Goal: Leave review/rating: Share an evaluation or opinion about a product, service, or content

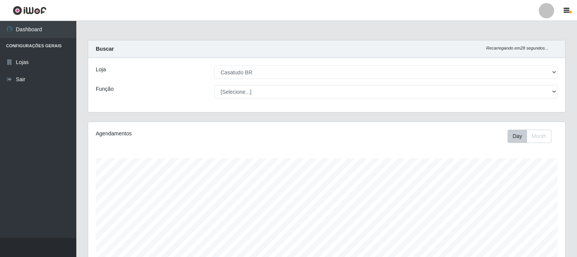
select select "197"
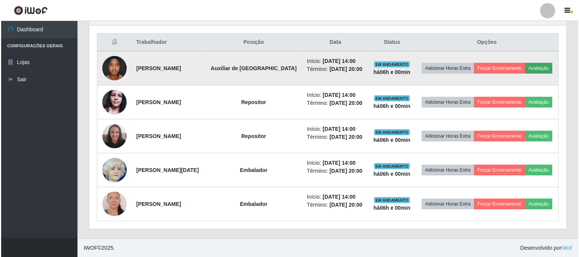
scroll to position [158, 477]
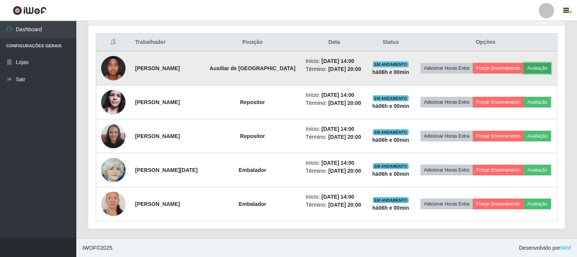
click at [531, 73] on button "Avaliação" at bounding box center [537, 68] width 27 height 11
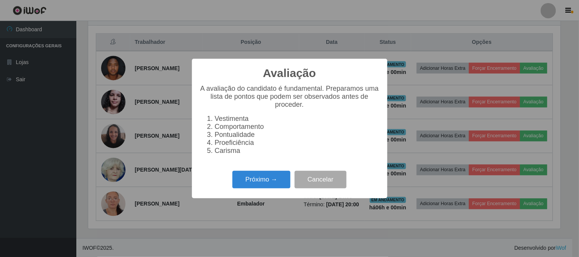
scroll to position [158, 472]
click at [265, 186] on button "Próximo →" at bounding box center [261, 180] width 58 height 18
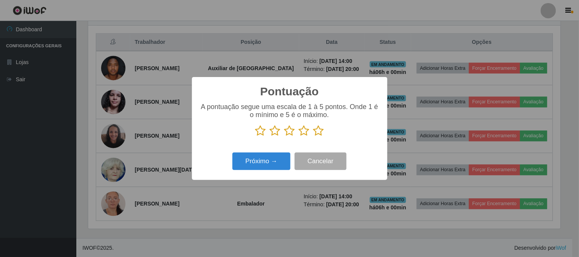
drag, startPoint x: 321, startPoint y: 132, endPoint x: 301, endPoint y: 148, distance: 25.3
click at [319, 133] on icon at bounding box center [318, 130] width 11 height 11
click at [313, 137] on input "radio" at bounding box center [313, 137] width 0 height 0
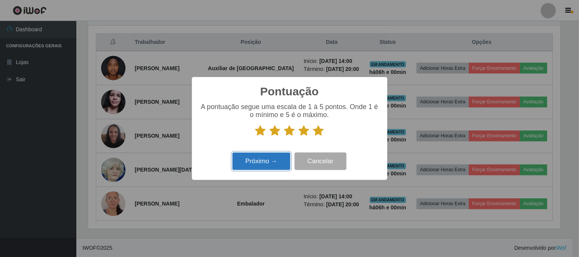
click at [281, 159] on button "Próximo →" at bounding box center [261, 162] width 58 height 18
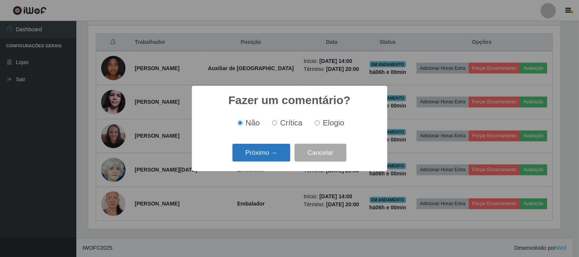
click at [274, 154] on button "Próximo →" at bounding box center [261, 153] width 58 height 18
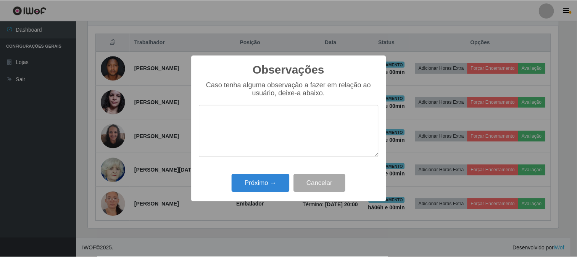
scroll to position [381475, 381161]
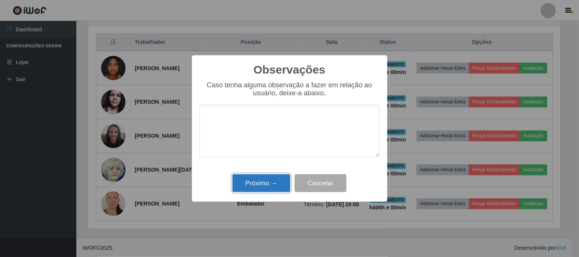
click at [268, 191] on button "Próximo →" at bounding box center [261, 183] width 58 height 18
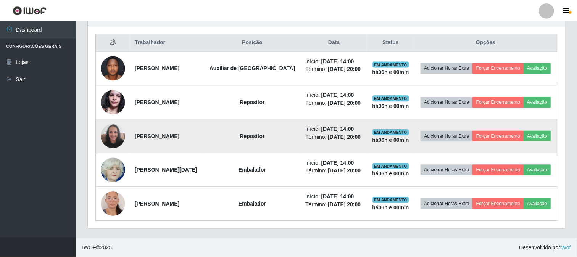
scroll to position [158, 477]
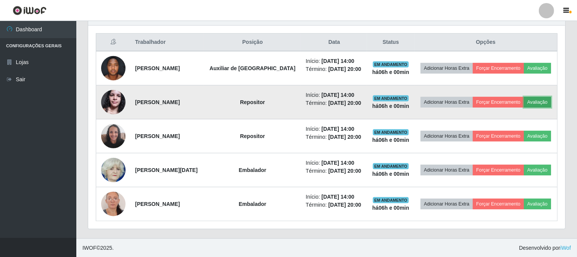
click at [527, 100] on button "Avaliação" at bounding box center [537, 102] width 27 height 11
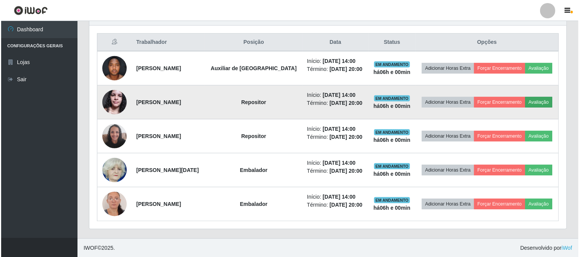
scroll to position [158, 472]
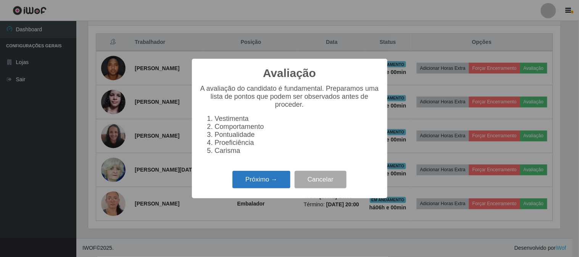
click at [265, 179] on button "Próximo →" at bounding box center [261, 180] width 58 height 18
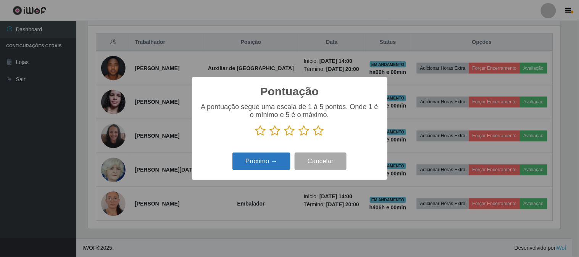
drag, startPoint x: 319, startPoint y: 131, endPoint x: 263, endPoint y: 153, distance: 60.7
click at [315, 131] on icon at bounding box center [318, 130] width 11 height 11
click at [313, 137] on input "radio" at bounding box center [313, 137] width 0 height 0
click at [267, 156] on button "Próximo →" at bounding box center [261, 162] width 58 height 18
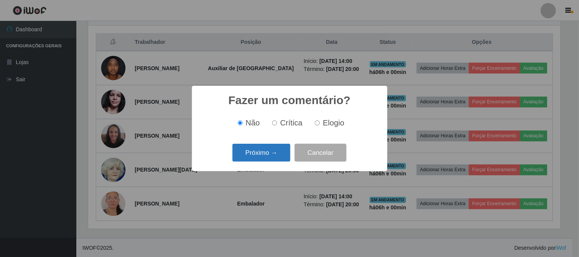
click at [268, 152] on button "Próximo →" at bounding box center [261, 153] width 58 height 18
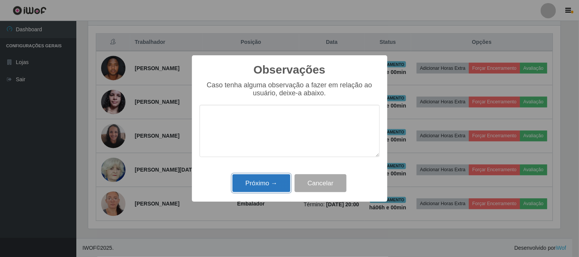
drag, startPoint x: 253, startPoint y: 189, endPoint x: 342, endPoint y: 168, distance: 91.1
click at [253, 189] on button "Próximo →" at bounding box center [261, 183] width 58 height 18
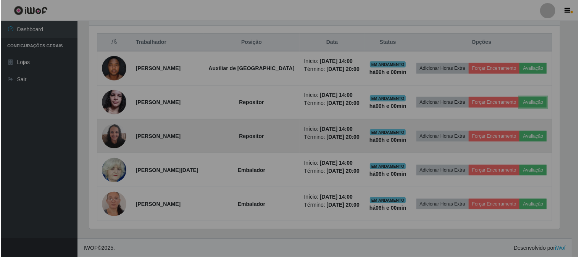
scroll to position [158, 477]
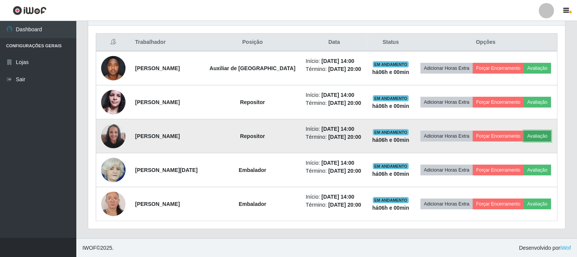
click at [536, 133] on button "Avaliação" at bounding box center [537, 136] width 27 height 11
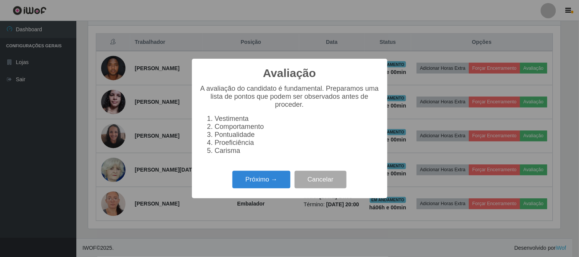
scroll to position [158, 472]
click at [250, 179] on button "Próximo →" at bounding box center [261, 180] width 58 height 18
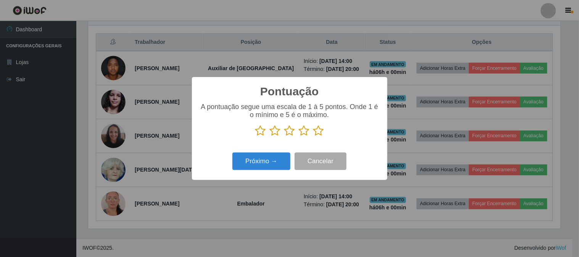
click at [318, 132] on icon at bounding box center [318, 130] width 11 height 11
click at [313, 137] on input "radio" at bounding box center [313, 137] width 0 height 0
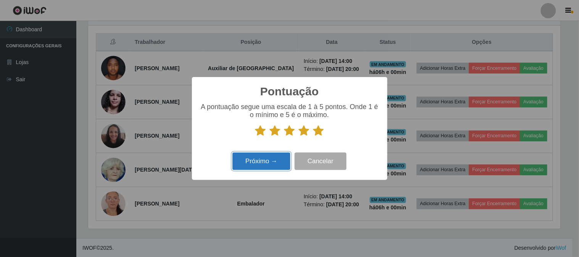
click at [274, 158] on button "Próximo →" at bounding box center [261, 162] width 58 height 18
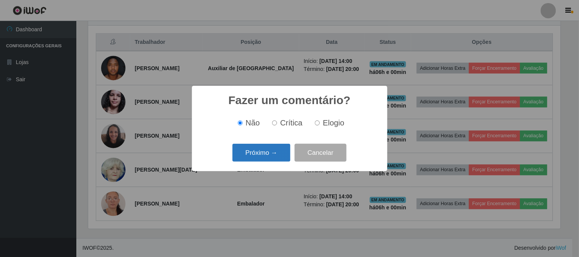
click at [265, 155] on button "Próximo →" at bounding box center [261, 153] width 58 height 18
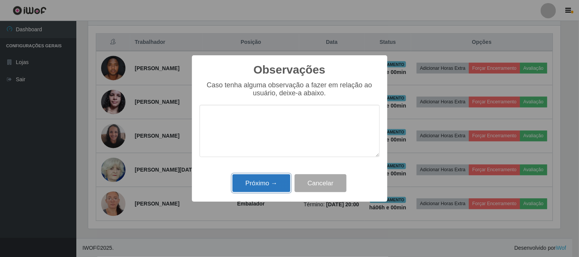
click at [271, 181] on button "Próximo →" at bounding box center [261, 183] width 58 height 18
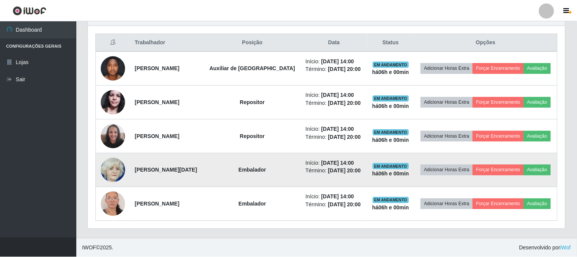
scroll to position [158, 477]
click at [538, 168] on button "Avaliação" at bounding box center [537, 170] width 27 height 11
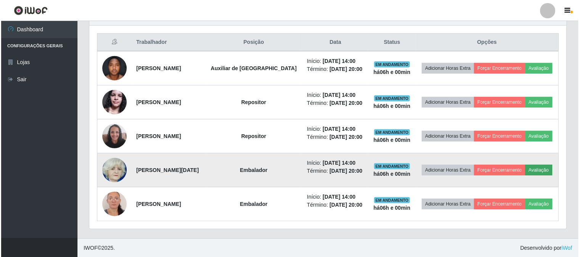
scroll to position [158, 472]
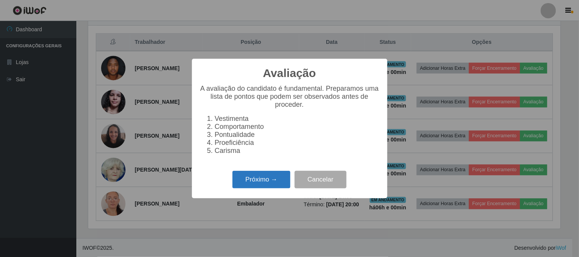
click at [279, 178] on button "Próximo →" at bounding box center [261, 180] width 58 height 18
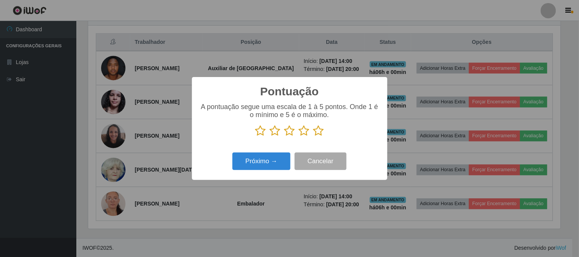
click at [316, 135] on icon at bounding box center [318, 130] width 11 height 11
click at [313, 137] on input "radio" at bounding box center [313, 137] width 0 height 0
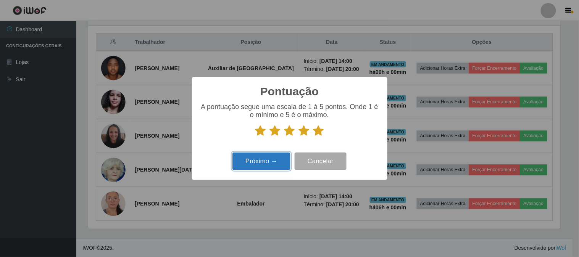
click at [274, 163] on button "Próximo →" at bounding box center [261, 162] width 58 height 18
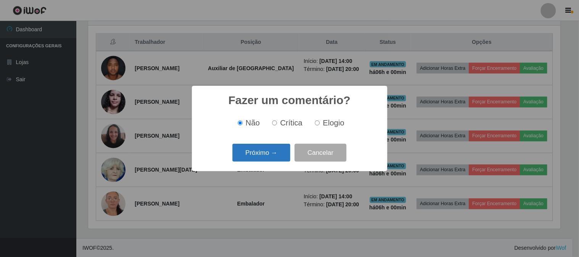
click at [264, 156] on button "Próximo →" at bounding box center [261, 153] width 58 height 18
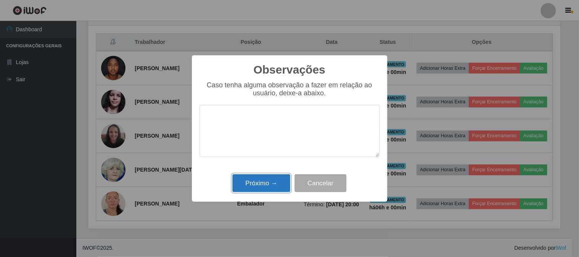
click at [272, 180] on button "Próximo →" at bounding box center [261, 183] width 58 height 18
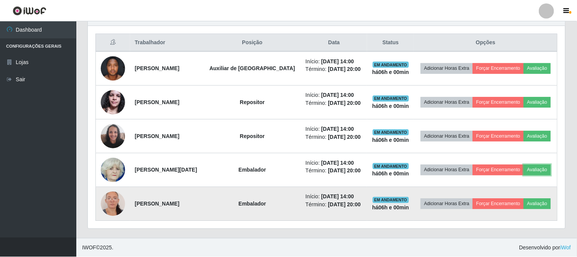
scroll to position [158, 477]
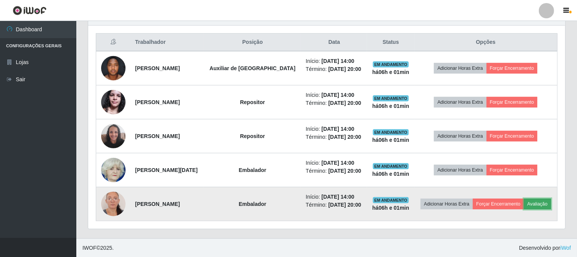
click at [538, 202] on button "Avaliação" at bounding box center [537, 204] width 27 height 11
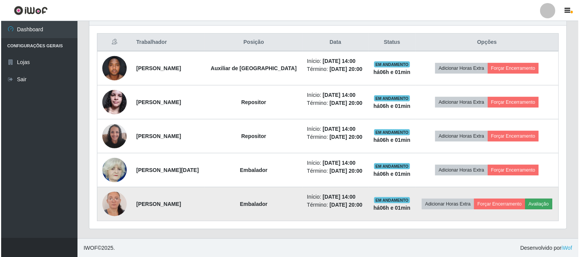
scroll to position [158, 472]
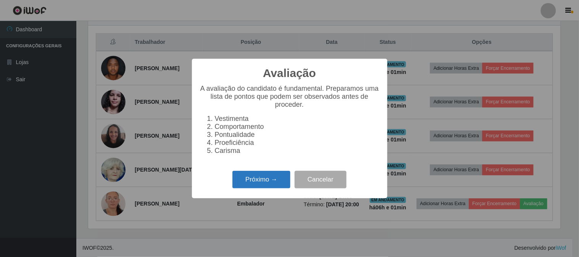
click at [269, 181] on button "Próximo →" at bounding box center [261, 180] width 58 height 18
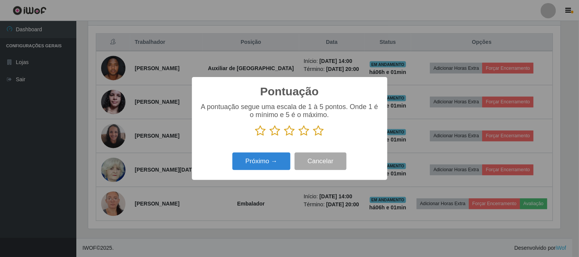
drag, startPoint x: 318, startPoint y: 137, endPoint x: 313, endPoint y: 137, distance: 4.6
click at [318, 137] on icon at bounding box center [318, 130] width 11 height 11
click at [313, 137] on input "radio" at bounding box center [313, 137] width 0 height 0
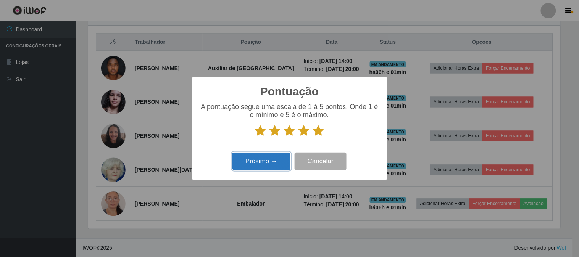
click at [272, 160] on button "Próximo →" at bounding box center [261, 162] width 58 height 18
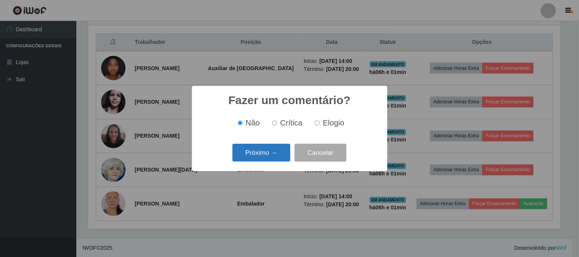
click at [272, 156] on button "Próximo →" at bounding box center [261, 153] width 58 height 18
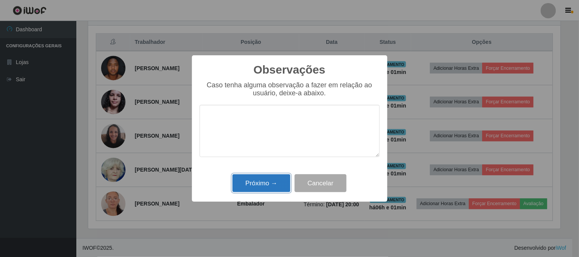
click at [261, 184] on button "Próximo →" at bounding box center [261, 183] width 58 height 18
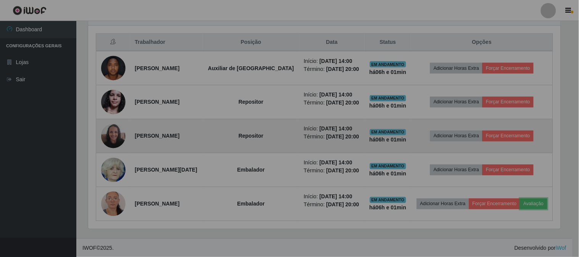
scroll to position [158, 477]
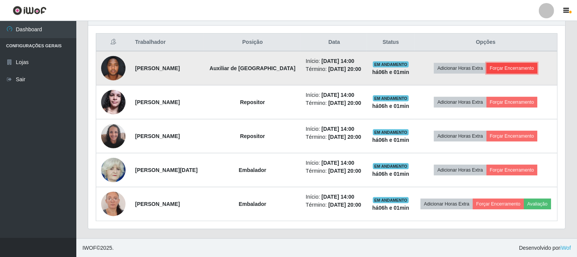
click at [500, 65] on button "Forçar Encerramento" at bounding box center [512, 68] width 51 height 11
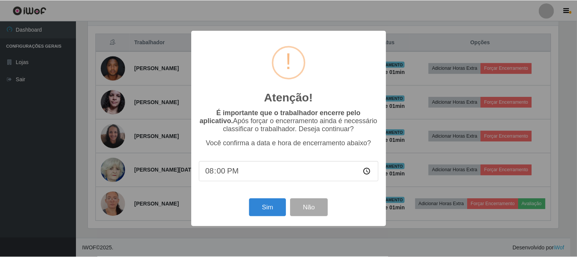
scroll to position [0, 0]
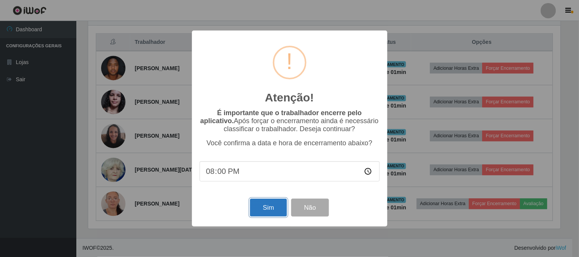
click at [278, 202] on button "Sim" at bounding box center [268, 208] width 37 height 18
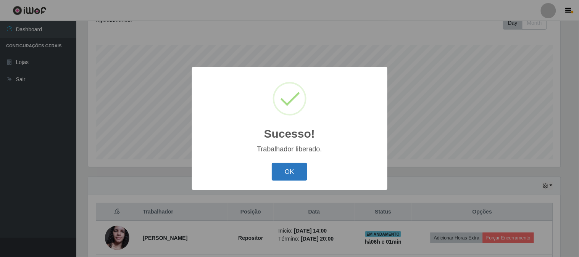
click at [285, 172] on button "OK" at bounding box center [289, 172] width 35 height 18
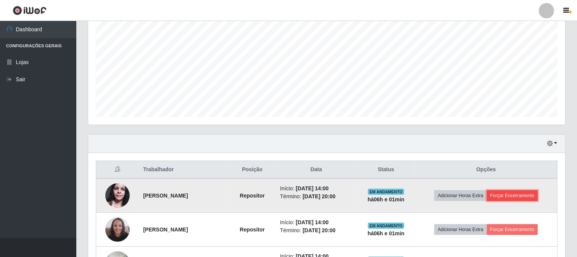
click at [511, 192] on button "Forçar Encerramento" at bounding box center [512, 195] width 51 height 11
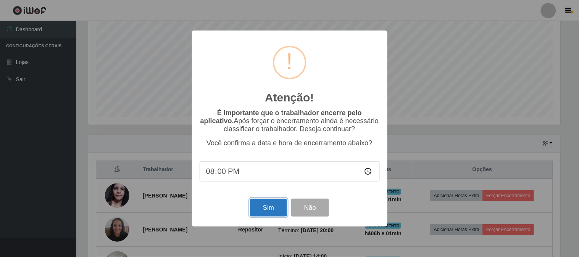
click at [285, 213] on button "Sim" at bounding box center [268, 208] width 37 height 18
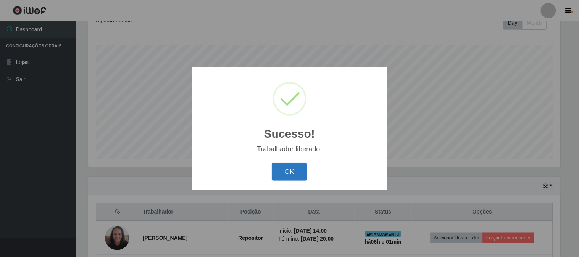
click at [285, 173] on button "OK" at bounding box center [289, 172] width 35 height 18
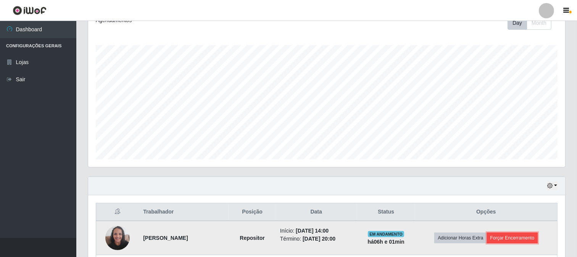
click at [508, 239] on button "Forçar Encerramento" at bounding box center [512, 238] width 51 height 11
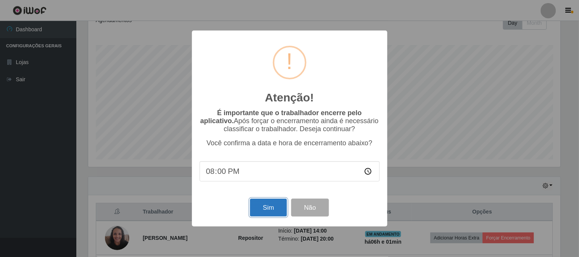
click at [254, 209] on button "Sim" at bounding box center [268, 208] width 37 height 18
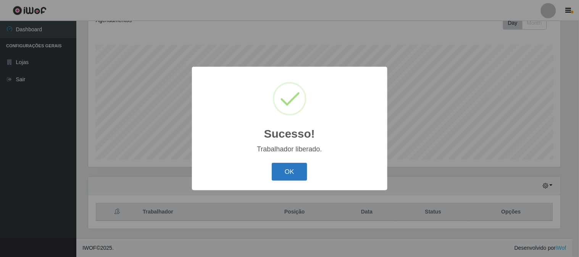
click at [292, 168] on button "OK" at bounding box center [289, 172] width 35 height 18
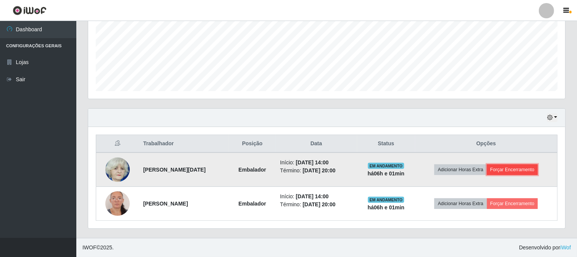
click at [508, 168] on button "Forçar Encerramento" at bounding box center [512, 169] width 51 height 11
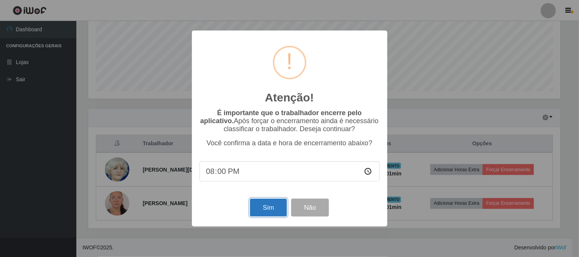
click at [260, 208] on button "Sim" at bounding box center [268, 208] width 37 height 18
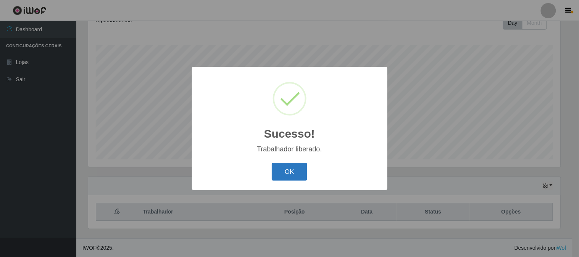
click at [289, 168] on button "OK" at bounding box center [289, 172] width 35 height 18
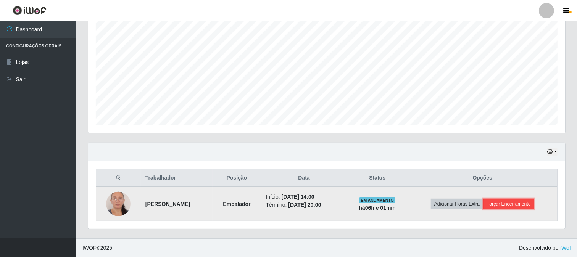
click at [502, 202] on button "Forçar Encerramento" at bounding box center [508, 204] width 51 height 11
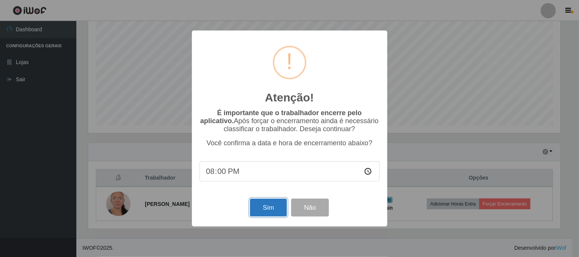
click at [262, 212] on button "Sim" at bounding box center [268, 208] width 37 height 18
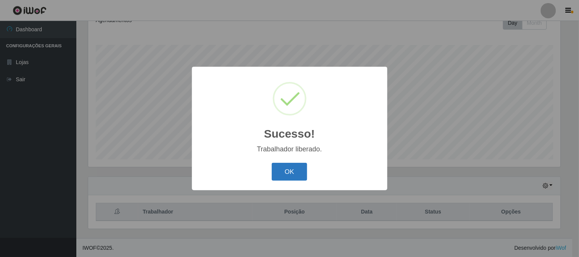
click at [288, 177] on button "OK" at bounding box center [289, 172] width 35 height 18
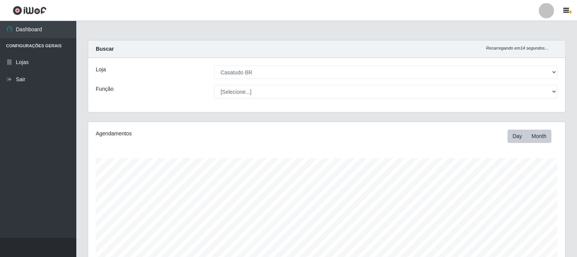
scroll to position [113, 0]
